Goal: Task Accomplishment & Management: Manage account settings

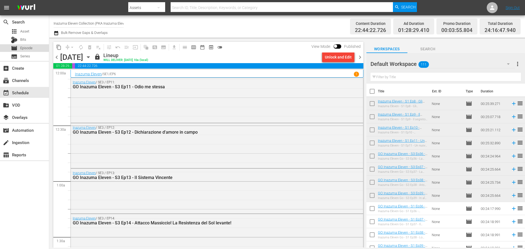
click at [24, 48] on span "Episode" at bounding box center [26, 47] width 12 height 5
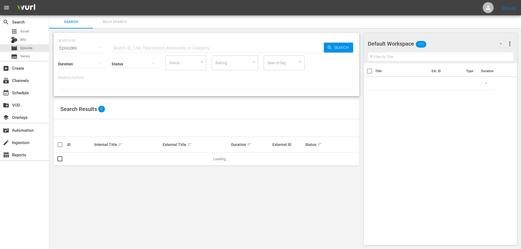
click at [142, 48] on input "text" at bounding box center [218, 48] width 212 height 13
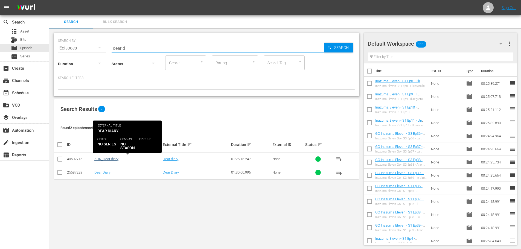
type input "dear d"
click at [111, 157] on link "ADR_Dear diary" at bounding box center [106, 159] width 24 height 4
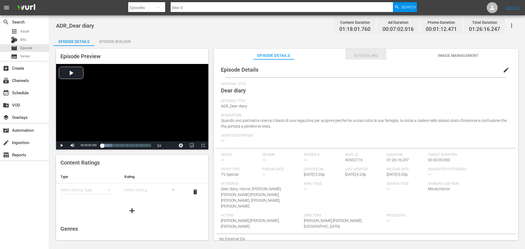
click at [366, 53] on span "Scheduling" at bounding box center [365, 55] width 41 height 7
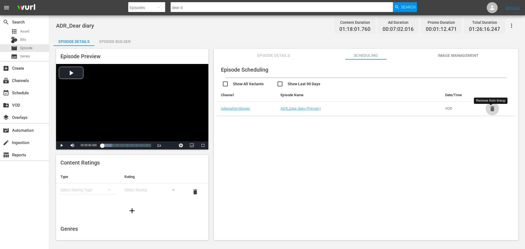
click at [490, 110] on icon "button" at bounding box center [492, 108] width 4 height 5
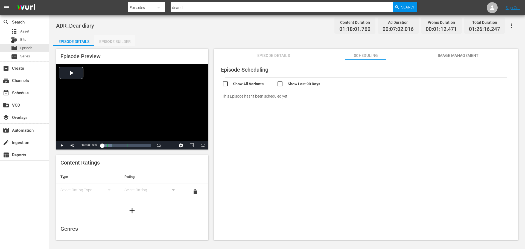
click at [107, 44] on div "Episode Builder" at bounding box center [114, 41] width 41 height 13
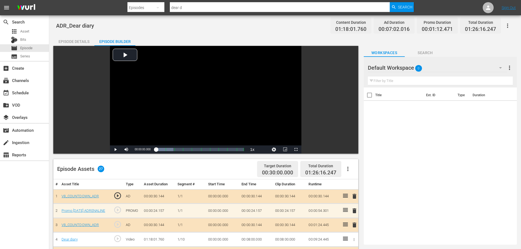
click at [84, 43] on div "Episode Details" at bounding box center [73, 41] width 41 height 13
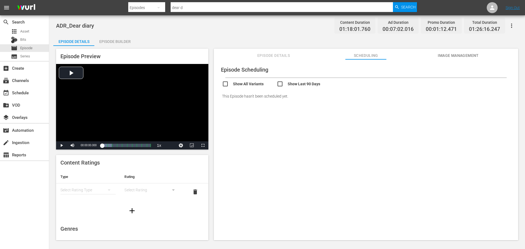
click at [286, 52] on span "Episode Details" at bounding box center [273, 55] width 41 height 7
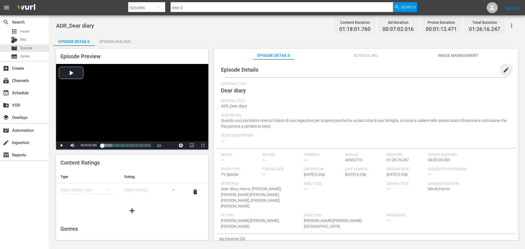
click at [503, 71] on span "edit" at bounding box center [506, 70] width 7 height 7
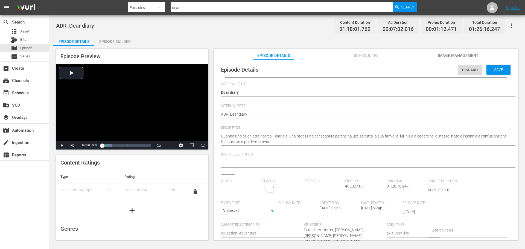
type input "No Series"
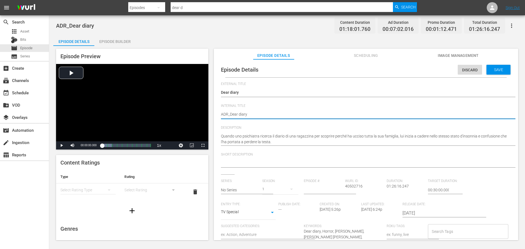
type textarea "sADR_Dear diary"
type textarea "ADR_Dear diary"
type textarea "SADR_Dear diary"
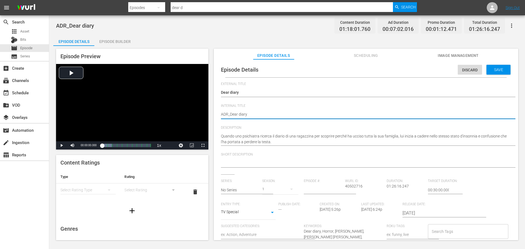
type textarea "SADR_Dear diary"
type textarea "SCADR_Dear diary"
type textarea "SCAADR_Dear diary"
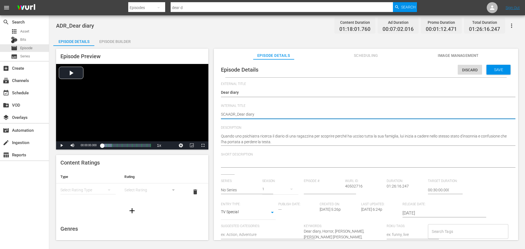
type textarea "SCADADR_Dear diary"
type textarea "SCADUADR_Dear diary"
type textarea "SCADUTADR_Dear diary"
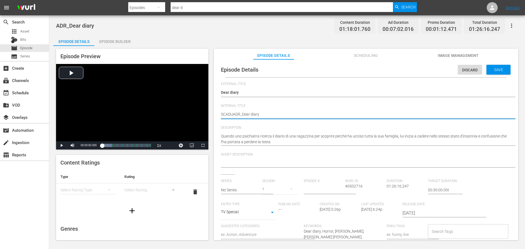
type textarea "SCADUTADR_Dear diary"
type textarea "SCADUTOADR_Dear diary"
type textarea "SCADUTO_ADR_Dear diary"
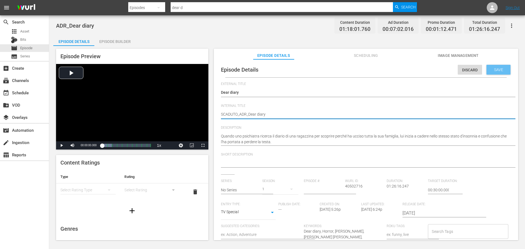
click at [502, 67] on div "Save" at bounding box center [498, 70] width 24 height 10
